Goal: Task Accomplishment & Management: Manage account settings

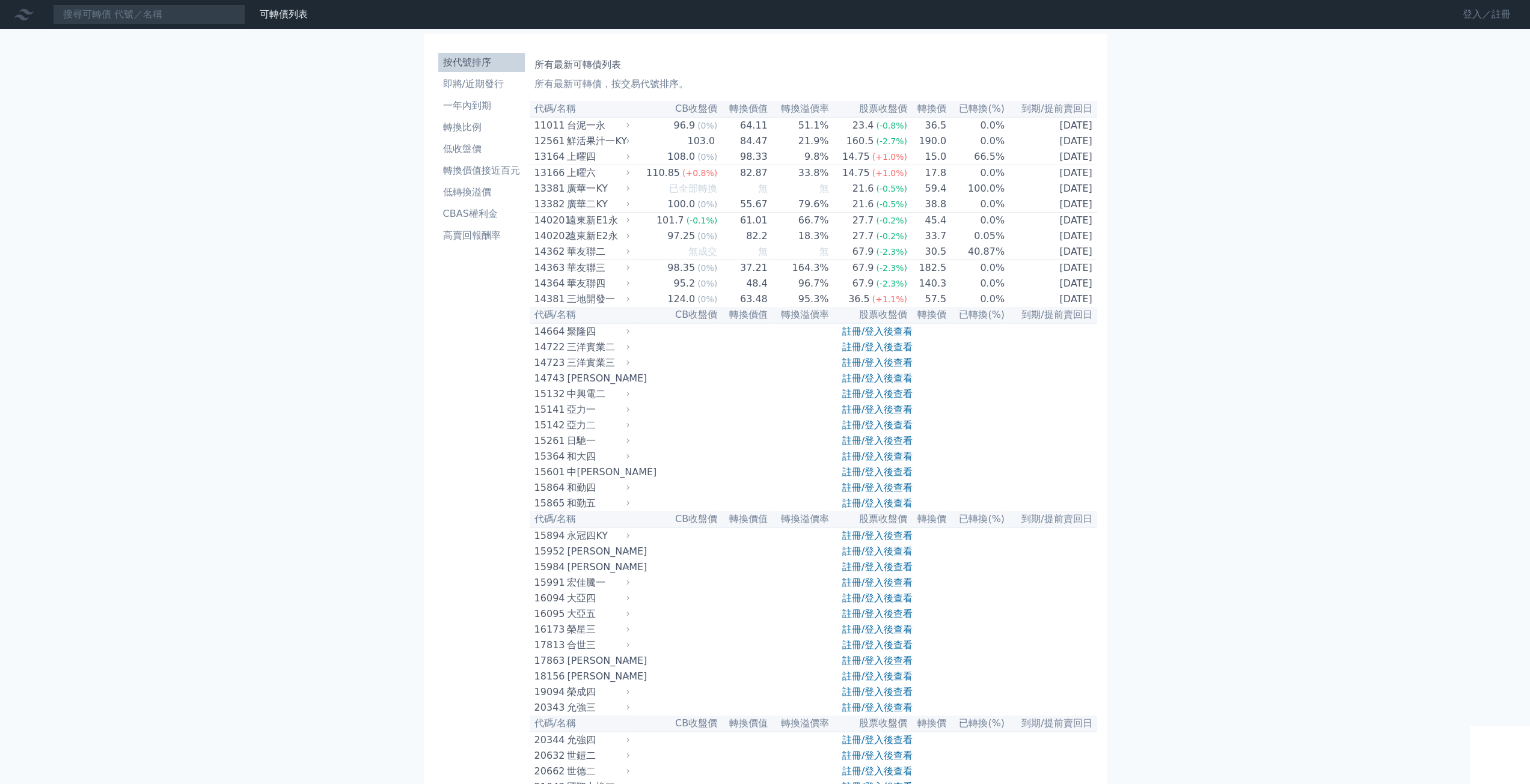
click at [1482, 18] on link "登入／註冊" at bounding box center [1487, 15] width 67 height 19
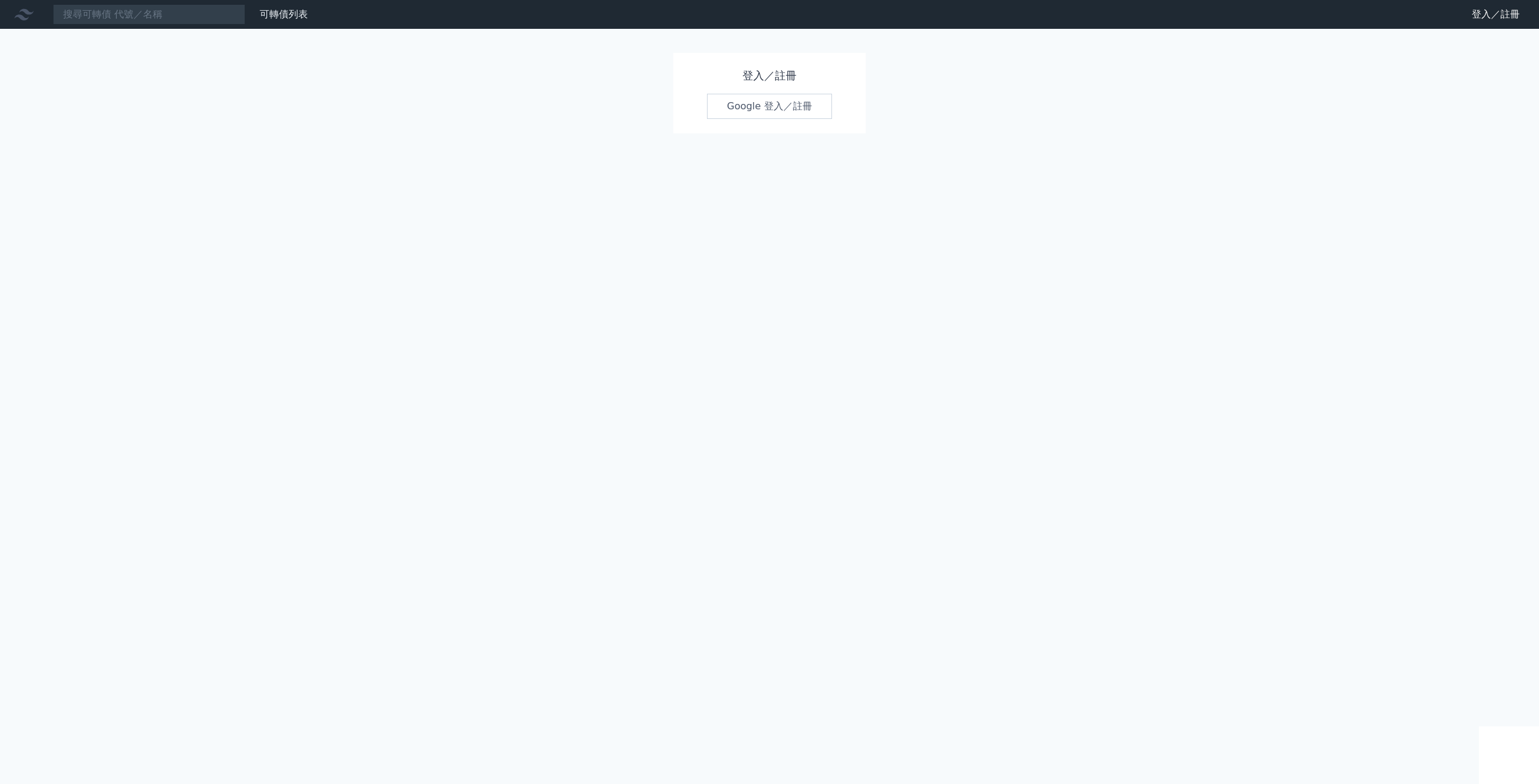
click at [802, 100] on link "Google 登入／註冊" at bounding box center [769, 106] width 125 height 25
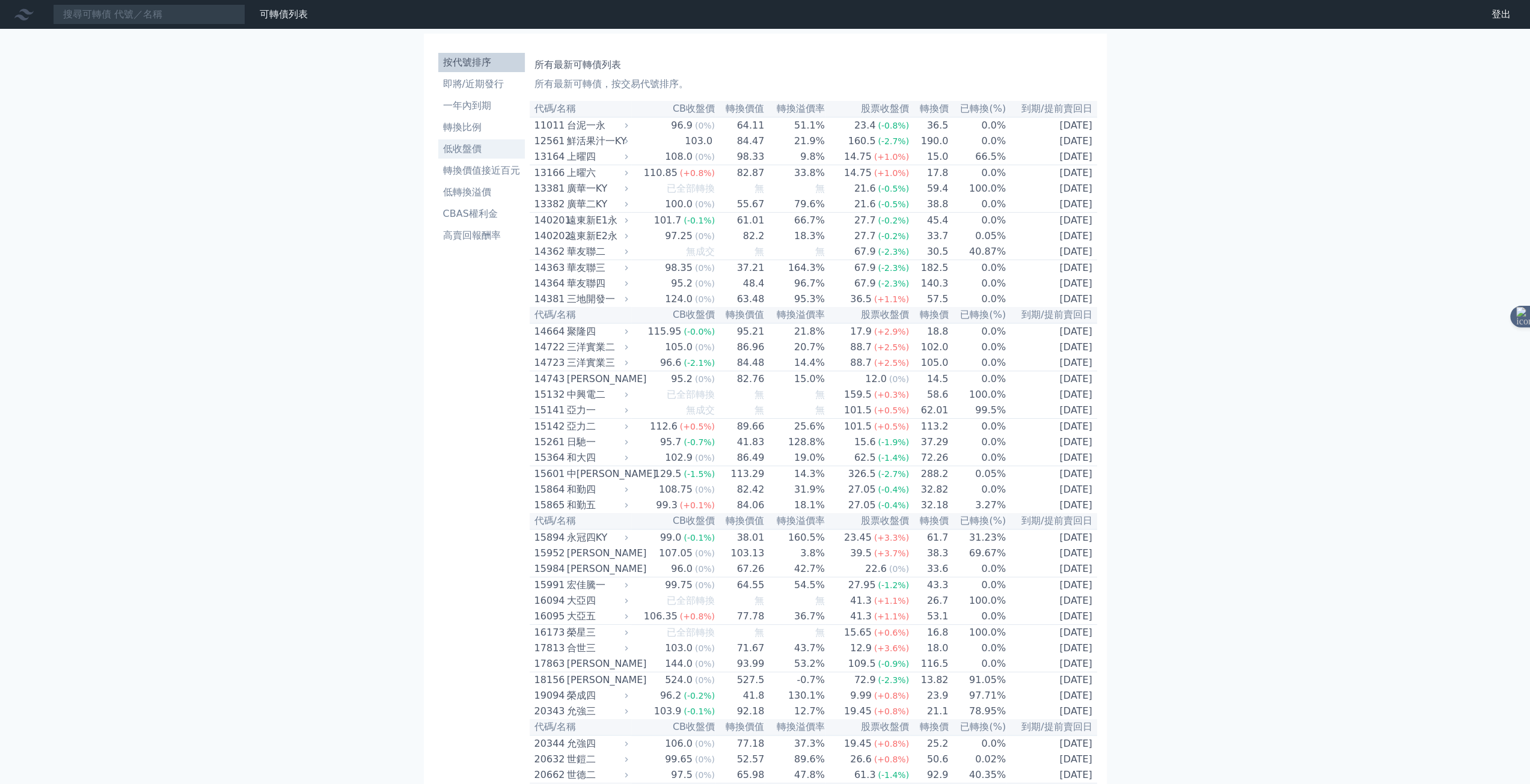
click at [465, 148] on li "低收盤價" at bounding box center [482, 149] width 87 height 15
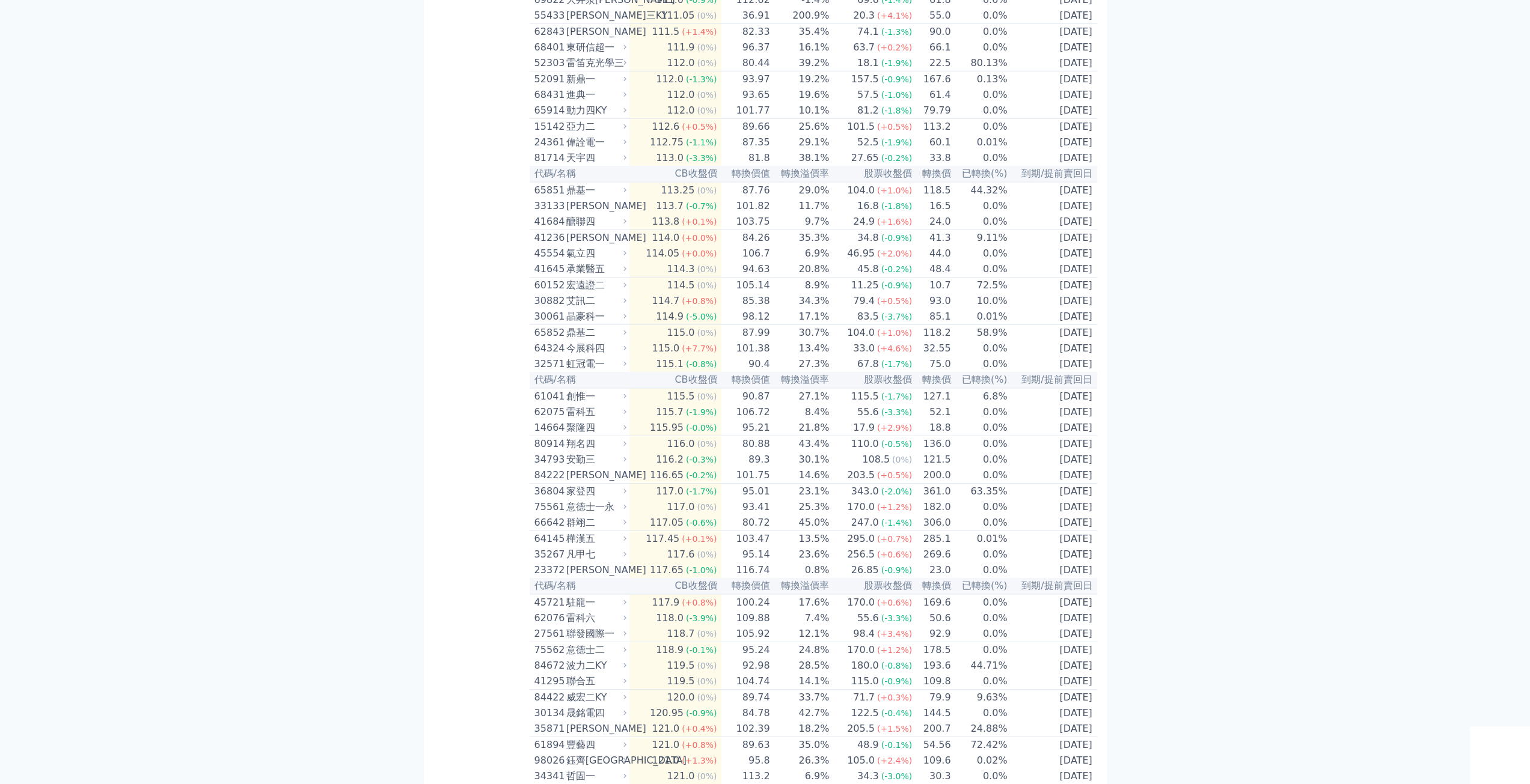
scroll to position [3926, 0]
